Goal: Find specific page/section: Find specific page/section

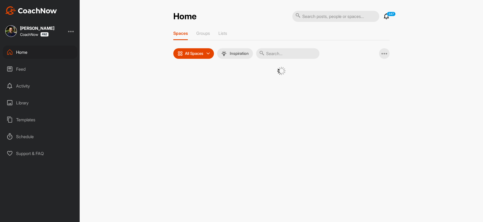
click at [285, 53] on input "text" at bounding box center [287, 53] width 63 height 11
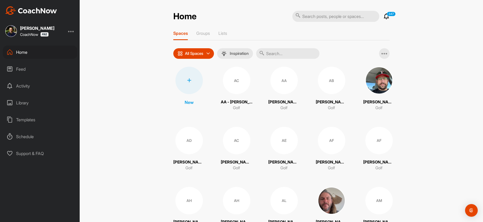
type input "[PERSON_NAME]"
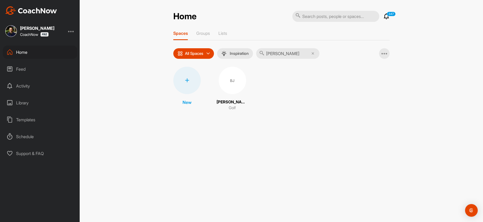
click at [287, 51] on input "[PERSON_NAME]" at bounding box center [287, 53] width 63 height 11
drag, startPoint x: 287, startPoint y: 51, endPoint x: 293, endPoint y: 59, distance: 9.4
click at [287, 52] on input "[PERSON_NAME]" at bounding box center [287, 53] width 63 height 11
paste input "[PERSON_NAME]"
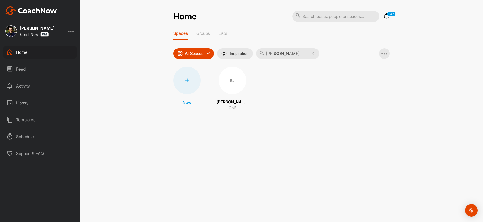
type input "[PERSON_NAME]"
click at [228, 80] on div "TS" at bounding box center [231, 80] width 27 height 27
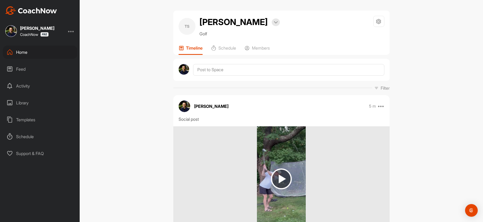
click at [41, 53] on div "Home" at bounding box center [40, 52] width 74 height 13
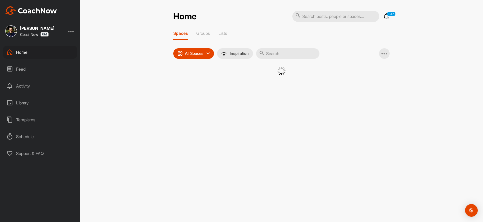
click at [283, 55] on input "text" at bounding box center [287, 53] width 63 height 11
paste input "[PERSON_NAME]"
type input "[PERSON_NAME]"
click at [231, 83] on div "RB" at bounding box center [231, 80] width 27 height 27
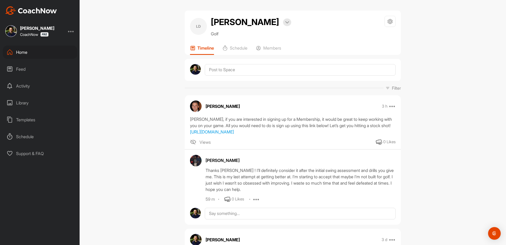
click at [34, 69] on div "Feed" at bounding box center [40, 68] width 74 height 13
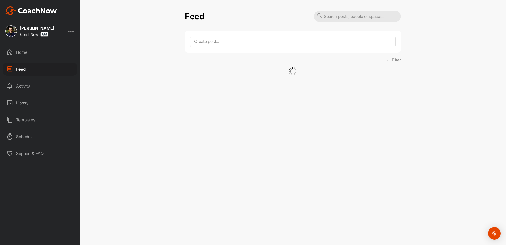
click at [28, 49] on div "Home" at bounding box center [40, 52] width 74 height 13
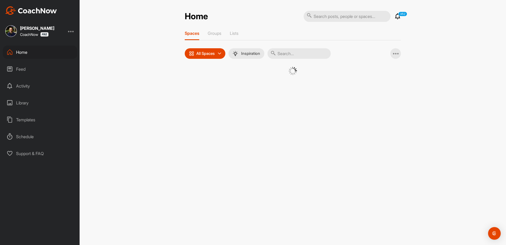
click at [292, 57] on input "text" at bounding box center [298, 53] width 63 height 11
paste input "[PERSON_NAME]"
type input "[PERSON_NAME]"
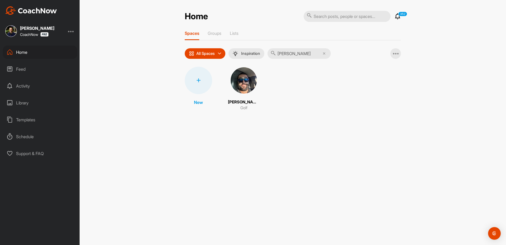
click at [241, 85] on img at bounding box center [243, 80] width 27 height 27
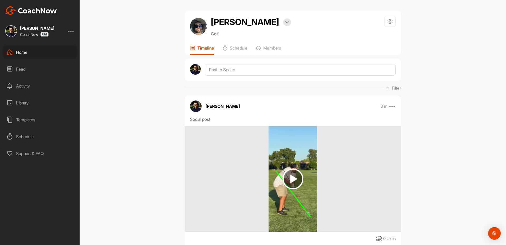
click at [20, 57] on div "Home" at bounding box center [40, 52] width 74 height 13
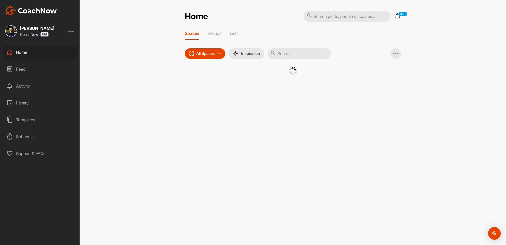
click at [292, 56] on input "text" at bounding box center [298, 53] width 63 height 11
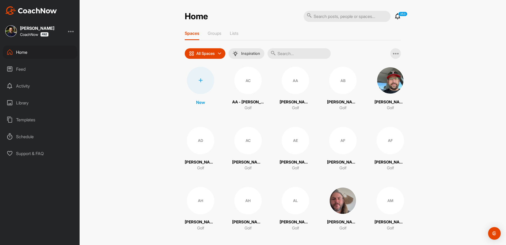
paste input "[PERSON_NAME]"
type input "[PERSON_NAME]"
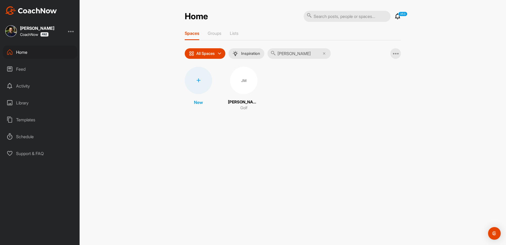
click at [243, 80] on div "JM" at bounding box center [243, 80] width 27 height 27
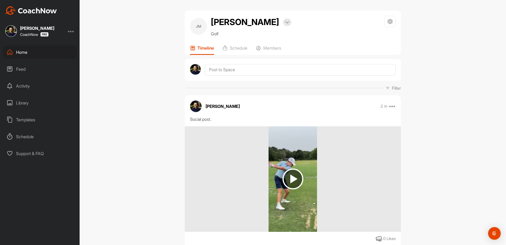
click at [25, 57] on div "Home" at bounding box center [40, 52] width 74 height 13
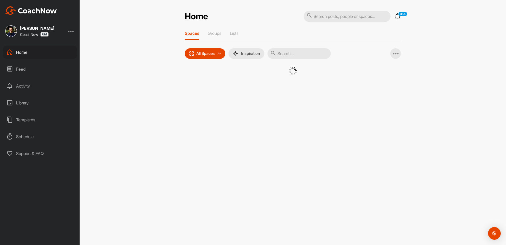
drag, startPoint x: 306, startPoint y: 51, endPoint x: 287, endPoint y: 61, distance: 21.1
click at [303, 51] on input "text" at bounding box center [298, 53] width 63 height 11
paste input "[PERSON_NAME]"
type input "[PERSON_NAME]"
click at [339, 12] on input "text" at bounding box center [347, 16] width 87 height 11
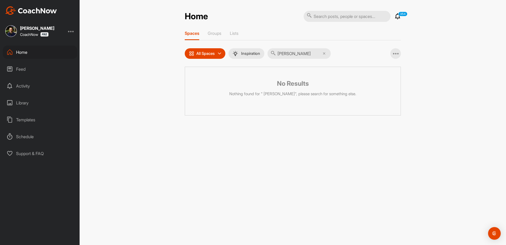
paste input "[PERSON_NAME]"
type input "[PERSON_NAME]"
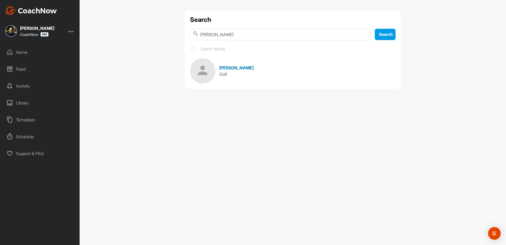
click at [213, 77] on img at bounding box center [202, 70] width 25 height 25
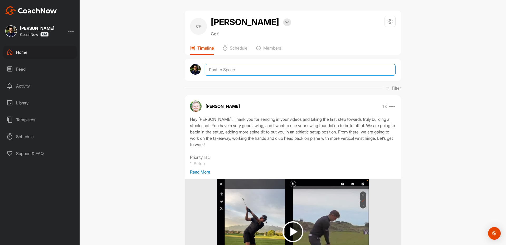
click at [220, 66] on textarea at bounding box center [300, 70] width 191 height 12
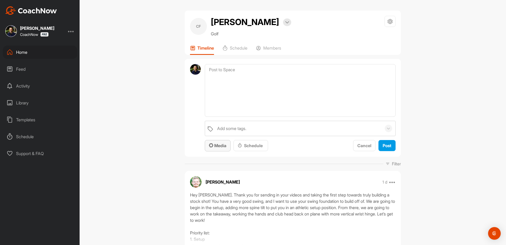
click at [215, 149] on button "Media" at bounding box center [218, 145] width 26 height 11
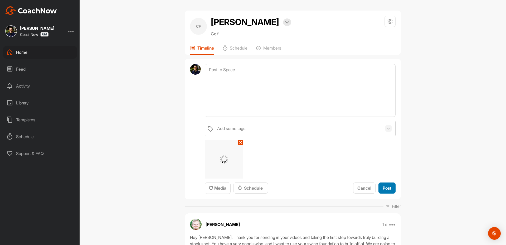
click at [390, 185] on button "Post" at bounding box center [386, 187] width 17 height 11
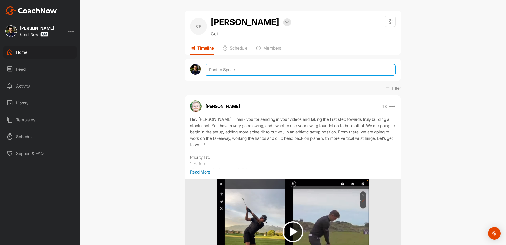
click at [230, 74] on textarea at bounding box center [300, 70] width 191 height 12
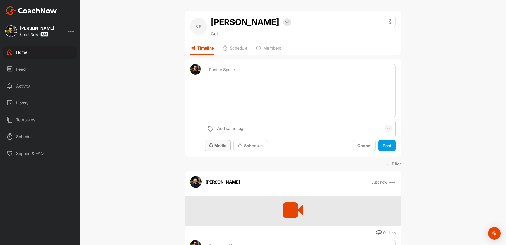
click at [218, 148] on div "Media" at bounding box center [217, 145] width 17 height 6
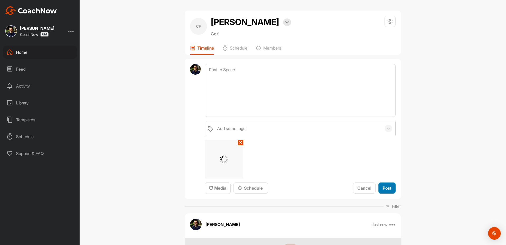
drag, startPoint x: 388, startPoint y: 186, endPoint x: 381, endPoint y: 184, distance: 7.4
click at [388, 186] on span "Post" at bounding box center [387, 187] width 9 height 5
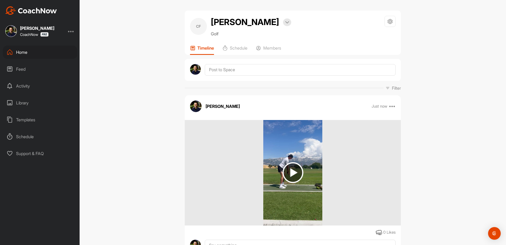
click at [24, 52] on div "Home" at bounding box center [40, 52] width 74 height 13
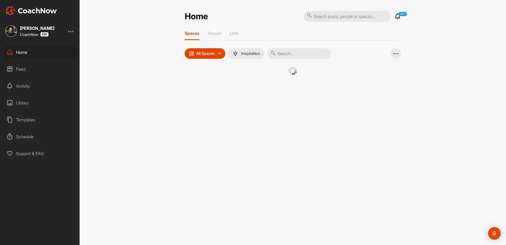
drag, startPoint x: 306, startPoint y: 55, endPoint x: 302, endPoint y: 59, distance: 6.0
click at [305, 55] on input "text" at bounding box center [298, 53] width 63 height 11
paste input "[PERSON_NAME]"
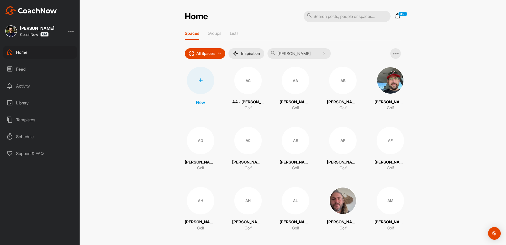
type input "[PERSON_NAME]"
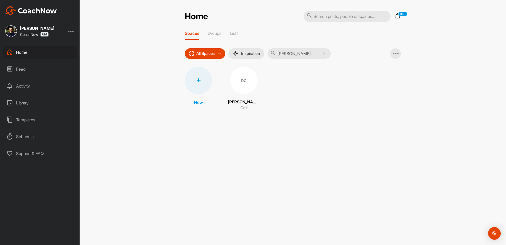
click at [283, 52] on input "[PERSON_NAME]" at bounding box center [298, 53] width 63 height 11
click at [244, 84] on div "DC" at bounding box center [243, 80] width 27 height 27
